Goal: Information Seeking & Learning: Ask a question

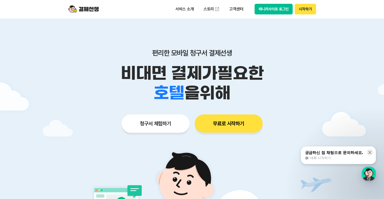
click at [232, 127] on button "무료로 시작하기" at bounding box center [229, 124] width 68 height 18
click at [186, 8] on p "서비스 소개" at bounding box center [185, 9] width 26 height 9
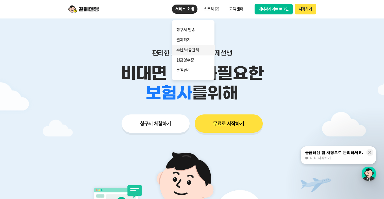
drag, startPoint x: 192, startPoint y: 49, endPoint x: 195, endPoint y: 51, distance: 3.6
click at [192, 49] on link "수납/매출관리" at bounding box center [193, 50] width 43 height 10
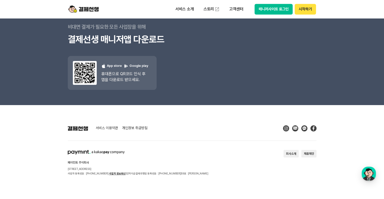
scroll to position [940, 0]
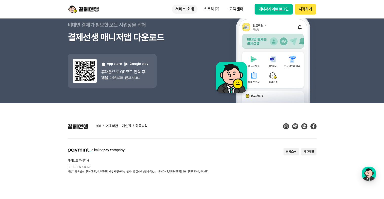
click at [182, 8] on p "서비스 소개" at bounding box center [185, 9] width 26 height 9
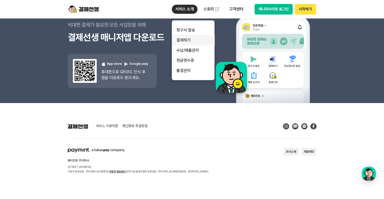
click at [190, 40] on link "결제하기" at bounding box center [193, 40] width 43 height 10
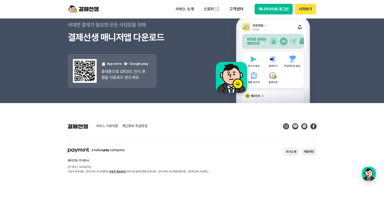
scroll to position [1708, 0]
click at [188, 10] on p "서비스 소개" at bounding box center [185, 9] width 26 height 9
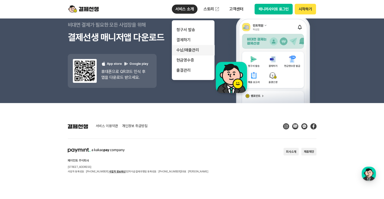
drag, startPoint x: 185, startPoint y: 49, endPoint x: 188, endPoint y: 54, distance: 5.1
click at [185, 49] on link "수납/매출관리" at bounding box center [193, 50] width 43 height 10
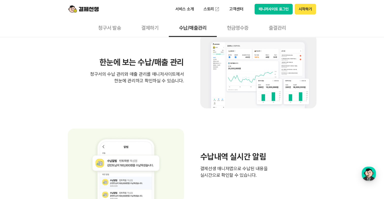
scroll to position [101, 0]
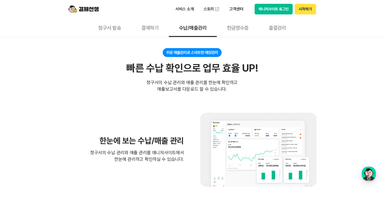
click at [274, 27] on button "출결관리" at bounding box center [277, 27] width 38 height 19
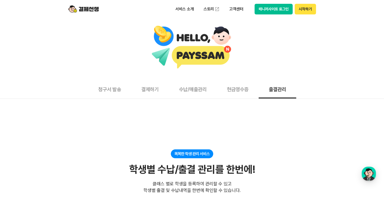
click at [99, 91] on button "청구서 발송" at bounding box center [109, 89] width 43 height 19
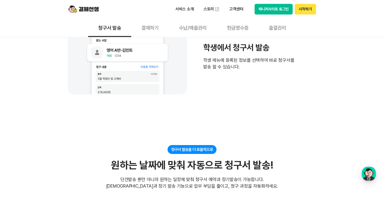
scroll to position [355, 0]
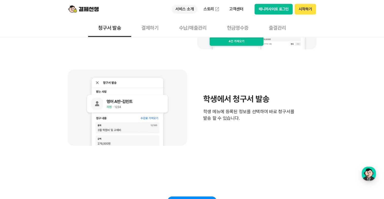
click at [186, 10] on p "서비스 소개" at bounding box center [185, 9] width 26 height 9
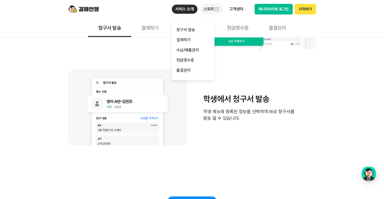
click at [207, 8] on link "스토리" at bounding box center [211, 9] width 23 height 10
click at [236, 7] on p "고객센터" at bounding box center [235, 9] width 21 height 9
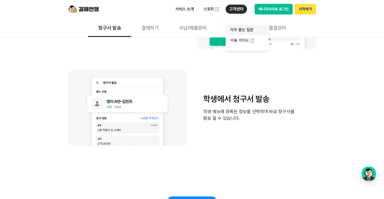
click at [239, 30] on link "자주 묻는 질문" at bounding box center [246, 30] width 43 height 10
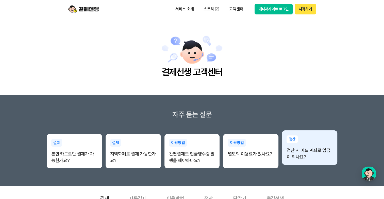
click at [308, 159] on p "정산 시 어느 계좌로 입금이 되나요?" at bounding box center [309, 153] width 46 height 13
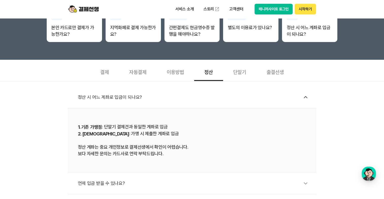
scroll to position [127, 0]
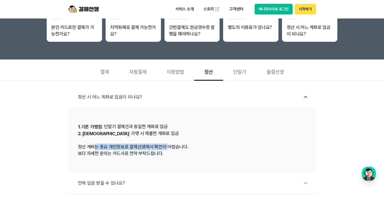
drag, startPoint x: 95, startPoint y: 147, endPoint x: 165, endPoint y: 148, distance: 69.5
click at [165, 148] on div "1. 기존 가맹점 : 단말기 결제건과 동일한 계좌로 입금 2. 신규 가맹점 : 가맹 시 제출한 계좌로 입금 정산 계좌는 중요 개인정보로 결제선…" at bounding box center [192, 140] width 228 height 33
click at [128, 158] on li "1. 기존 가맹점 : 단말기 결제건과 동일한 계좌로 입금 2. 신규 가맹점 : 가맹 시 제출한 계좌로 입금 정산 계좌는 중요 개인정보로 결제선…" at bounding box center [192, 140] width 249 height 64
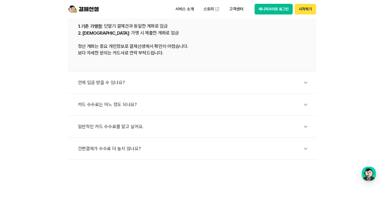
scroll to position [228, 0]
click at [101, 82] on div "언제 입금 받을 수 있나요?" at bounding box center [194, 82] width 233 height 12
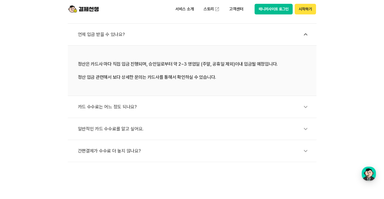
scroll to position [203, 0]
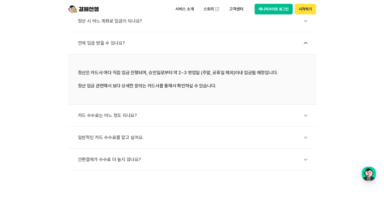
click at [107, 114] on div "카드 수수료는 어느 정도 되나요?" at bounding box center [194, 116] width 233 height 12
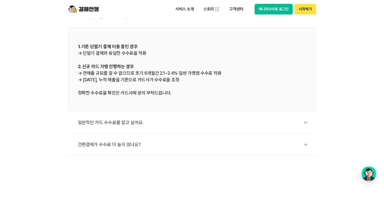
scroll to position [254, 0]
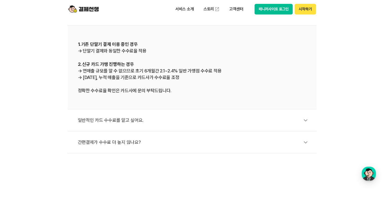
click at [126, 120] on div "일반적인 카드 수수료를 알고 싶어요." at bounding box center [194, 121] width 233 height 12
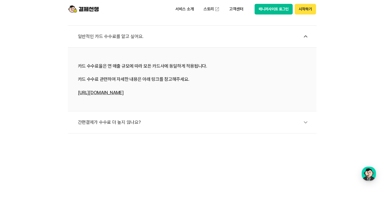
click at [119, 122] on div "간편결제가 수수료 더 높지 않나요?" at bounding box center [194, 123] width 233 height 12
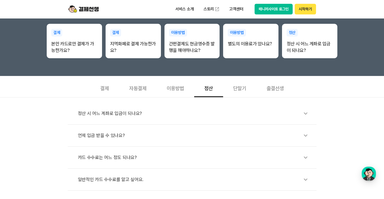
scroll to position [101, 0]
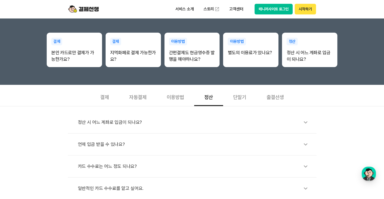
click at [174, 99] on div "이용방법" at bounding box center [175, 96] width 38 height 19
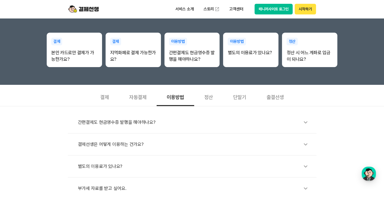
click at [129, 144] on div "결제선생은 어떻게 이용하는 건가요?" at bounding box center [194, 145] width 233 height 12
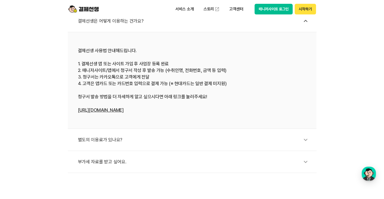
scroll to position [228, 0]
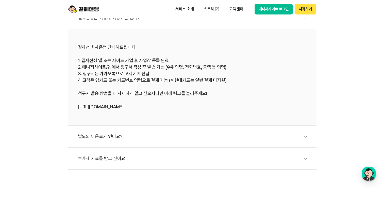
click at [95, 134] on div "별도의 이용료가 있나요?" at bounding box center [194, 137] width 233 height 12
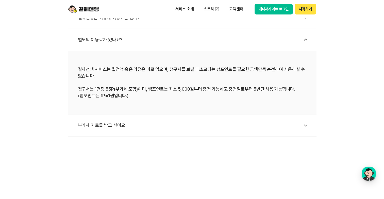
click at [110, 126] on div "부가세 자료를 받고 싶어요." at bounding box center [194, 126] width 233 height 12
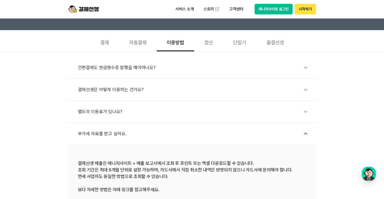
scroll to position [152, 0]
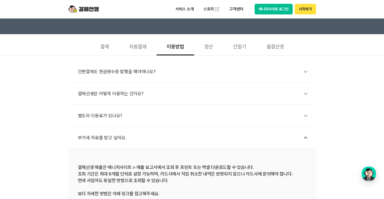
click at [100, 115] on div "별도의 이용료가 있나요?" at bounding box center [194, 116] width 233 height 12
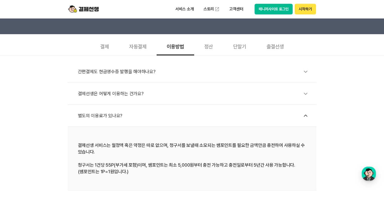
click at [217, 47] on div "정산" at bounding box center [208, 46] width 29 height 19
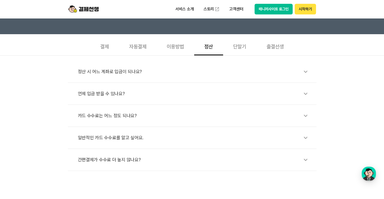
click at [110, 71] on div "정산 시 어느 계좌로 입금이 되나요?" at bounding box center [194, 72] width 233 height 12
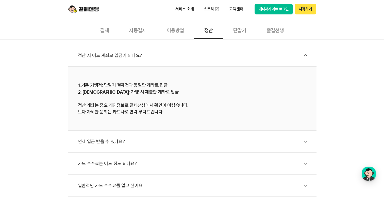
scroll to position [178, 0]
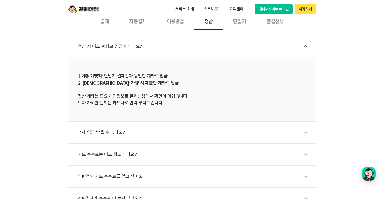
click at [112, 154] on div "카드 수수료는 어느 정도 되나요?" at bounding box center [194, 155] width 233 height 12
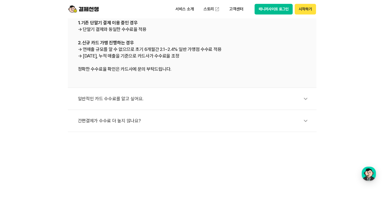
scroll to position [279, 0]
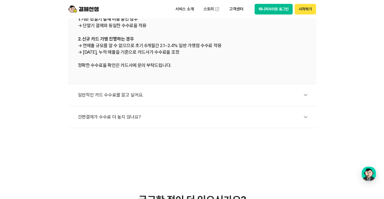
click at [109, 117] on div "간편결제가 수수료 더 높지 않나요?" at bounding box center [194, 117] width 233 height 12
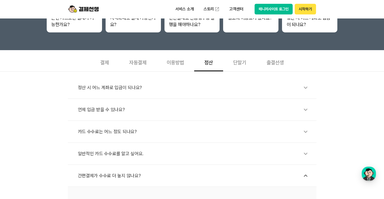
scroll to position [127, 0]
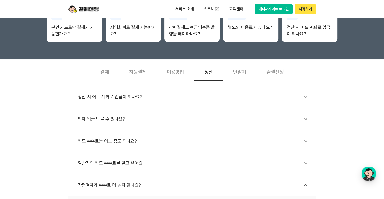
click at [176, 71] on div "이용방법" at bounding box center [175, 71] width 38 height 19
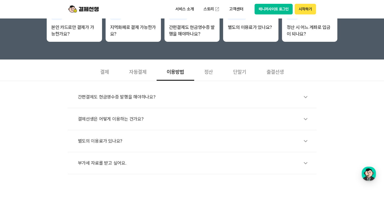
click at [126, 93] on div "간편결제도 현금영수증 발행을 해야하나요?" at bounding box center [194, 97] width 233 height 12
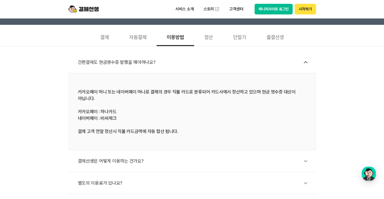
scroll to position [178, 0]
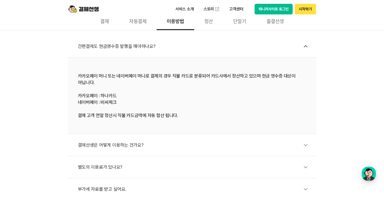
click at [118, 145] on div "결제선생은 어떻게 이용하는 건가요?" at bounding box center [194, 145] width 233 height 12
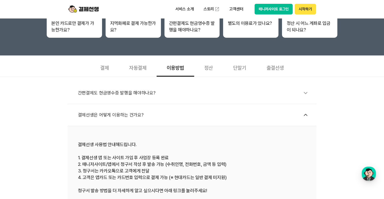
scroll to position [127, 0]
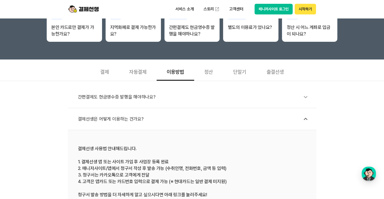
click at [101, 71] on div "결제" at bounding box center [104, 71] width 29 height 19
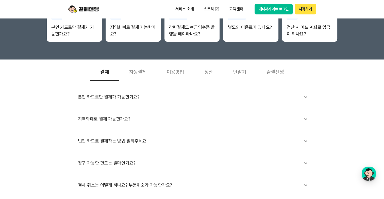
click at [120, 164] on div "청구 가능한 한도는 얼마인가요?" at bounding box center [194, 163] width 233 height 12
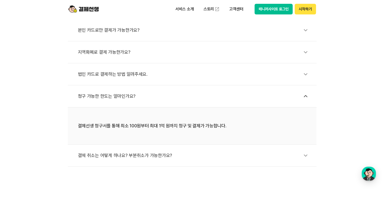
scroll to position [203, 0]
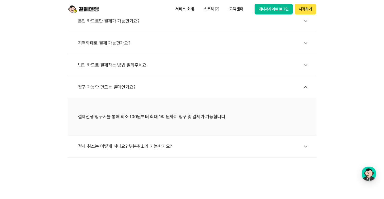
click at [133, 145] on div "결체 취소는 어떻게 하나요? 부분취소가 가능한가요?" at bounding box center [194, 147] width 233 height 12
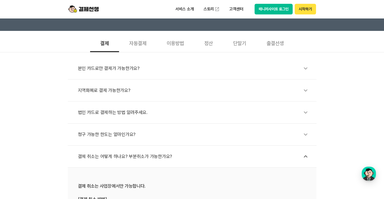
scroll to position [152, 0]
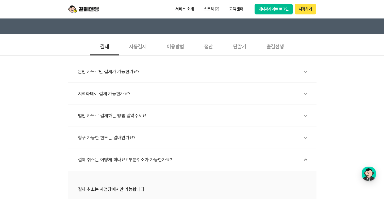
click at [116, 73] on div "본인 카드로만 결제가 가능한가요?" at bounding box center [194, 72] width 233 height 12
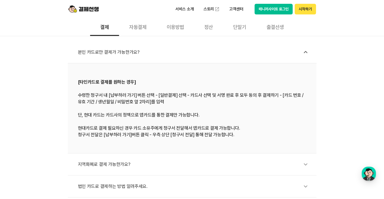
scroll to position [203, 0]
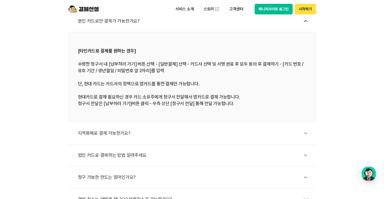
click at [106, 132] on div "지역화폐로 결제 가능한가요?" at bounding box center [194, 134] width 233 height 12
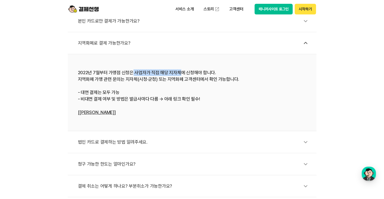
drag, startPoint x: 133, startPoint y: 71, endPoint x: 179, endPoint y: 75, distance: 45.8
click at [179, 75] on div "2022년 7월부터 가맹점 신청은 사업자가 직접 해당 지자체에 신청해야 합니다. 지역화폐 가맹 관련 문의는 지자체(시청·군청) 또는 지역화폐 …" at bounding box center [192, 92] width 228 height 46
